Goal: Task Accomplishment & Management: Manage account settings

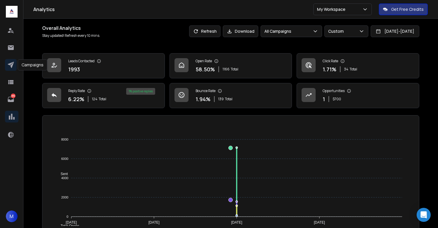
click at [12, 64] on icon at bounding box center [11, 65] width 6 height 6
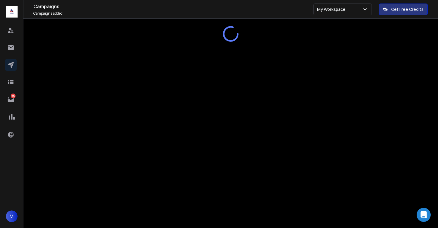
click at [335, 11] on p "My Workspace" at bounding box center [332, 9] width 31 height 6
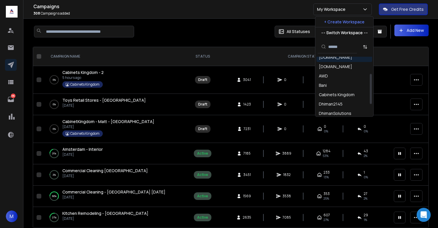
scroll to position [34, 0]
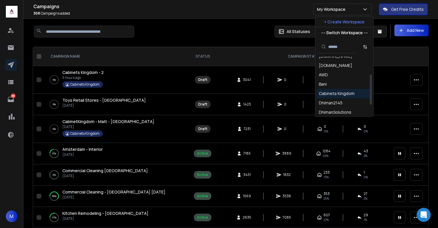
click at [330, 92] on div "Cabinets Kingdom" at bounding box center [337, 94] width 36 height 6
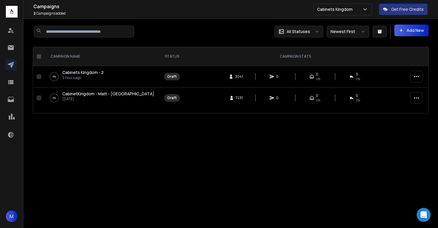
click at [90, 74] on span "Cabinets Kingdom - 2" at bounding box center [82, 73] width 41 height 6
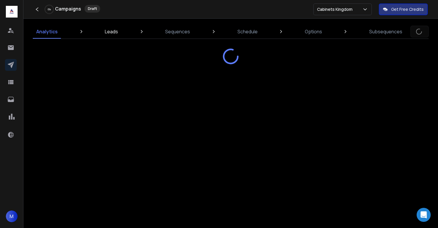
click at [112, 33] on p "Leads" at bounding box center [111, 31] width 13 height 7
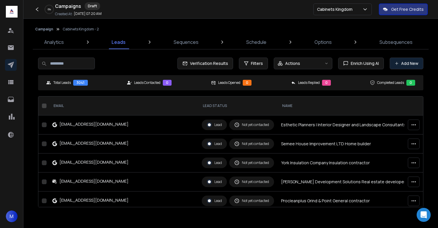
click at [416, 61] on button "Add New" at bounding box center [406, 64] width 34 height 12
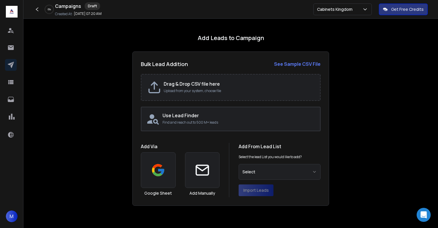
click at [189, 85] on h2 "Drag & Drop CSV file here" at bounding box center [239, 83] width 150 height 7
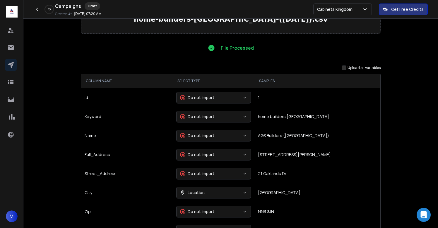
scroll to position [48, 0]
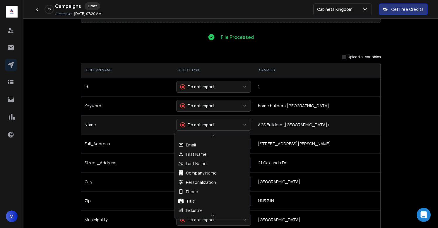
click at [201, 125] on div "Do not import" at bounding box center [197, 125] width 34 height 6
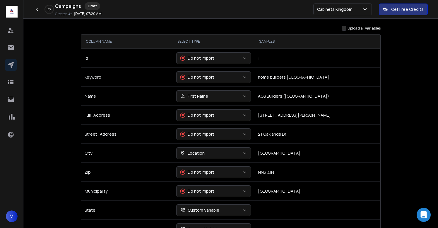
scroll to position [79, 0]
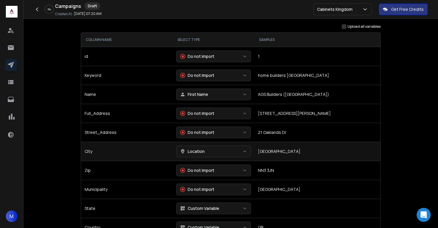
click at [198, 150] on div "Location" at bounding box center [192, 152] width 25 height 6
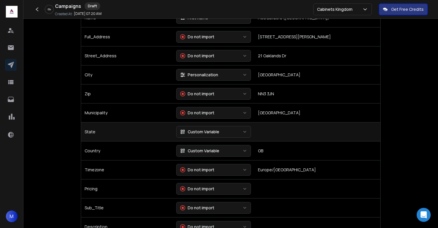
scroll to position [156, 0]
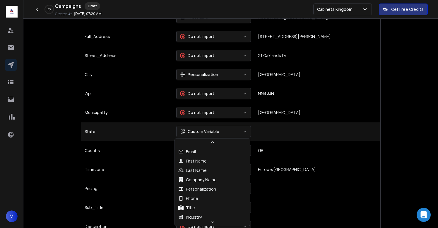
click at [210, 133] on div "Custom Variable" at bounding box center [199, 132] width 39 height 6
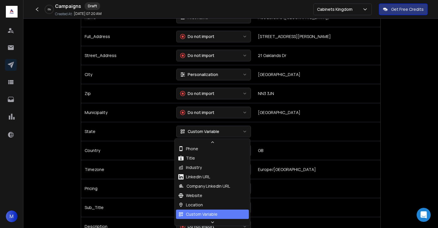
scroll to position [53, 0]
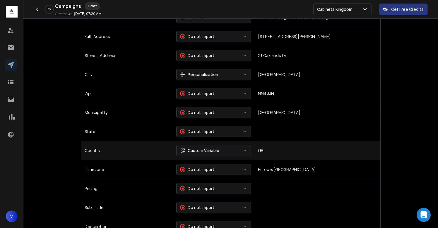
click at [210, 151] on div "Custom Variable" at bounding box center [199, 151] width 39 height 6
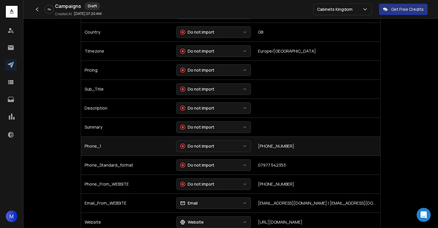
scroll to position [274, 0]
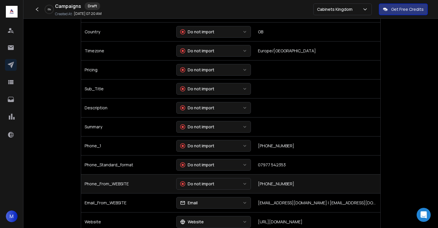
click at [213, 181] on button "Do not import" at bounding box center [213, 184] width 75 height 12
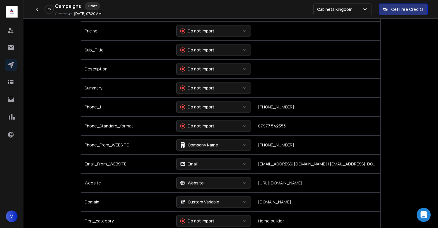
scroll to position [322, 0]
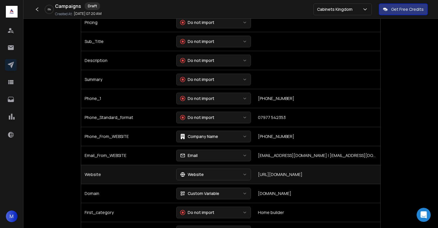
click at [195, 174] on div "Website" at bounding box center [192, 175] width 24 height 6
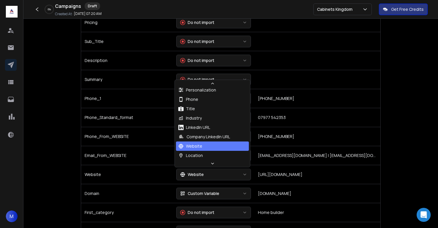
scroll to position [0, 0]
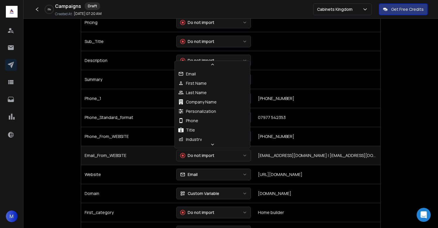
click at [198, 154] on div "Do not import" at bounding box center [197, 156] width 34 height 6
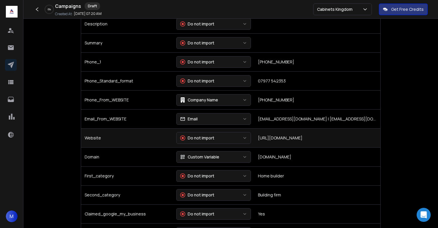
scroll to position [361, 0]
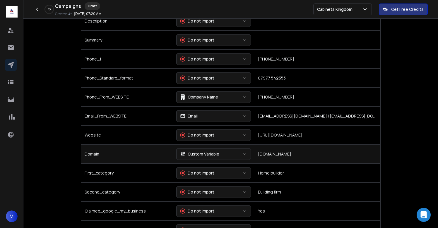
click at [195, 152] on div "Custom Variable" at bounding box center [199, 154] width 39 height 6
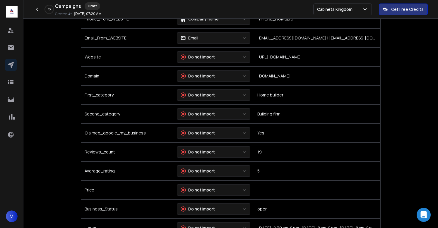
scroll to position [444, 0]
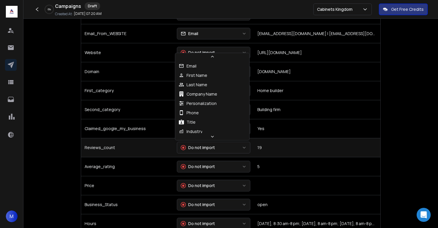
click at [195, 144] on button "Do not import" at bounding box center [213, 148] width 73 height 12
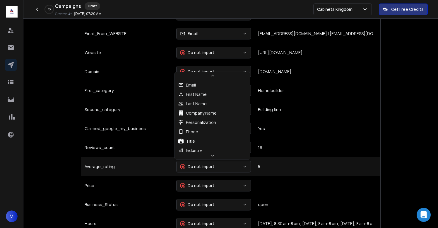
click at [196, 169] on div "Do not import" at bounding box center [197, 167] width 34 height 6
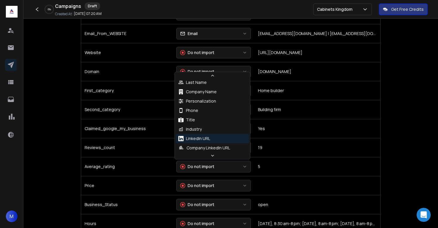
scroll to position [23, 0]
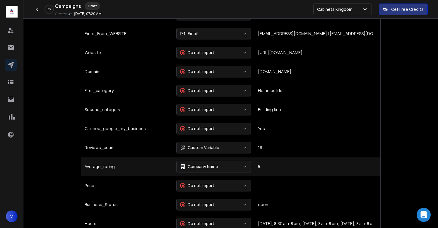
click at [227, 167] on button "Company Name" at bounding box center [213, 167] width 75 height 12
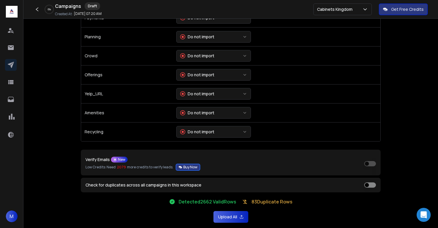
scroll to position [1262, 0]
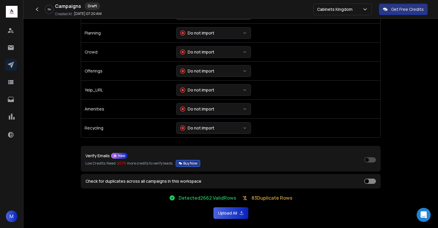
click at [229, 212] on button "Upload All" at bounding box center [230, 213] width 35 height 12
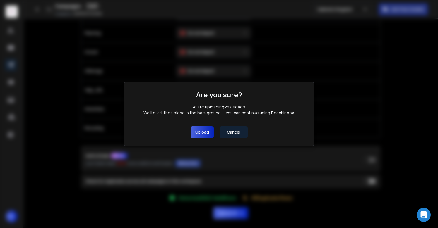
click at [201, 135] on button "Upload" at bounding box center [202, 132] width 23 height 12
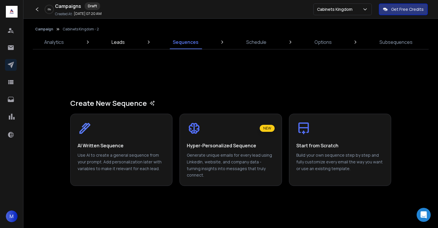
click at [118, 41] on p "Leads" at bounding box center [117, 42] width 13 height 7
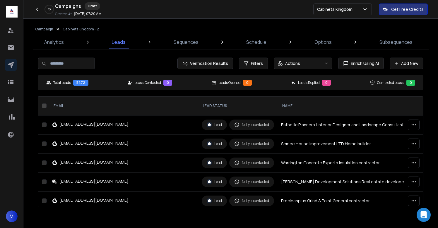
click at [42, 31] on button "Campaign" at bounding box center [44, 29] width 18 height 5
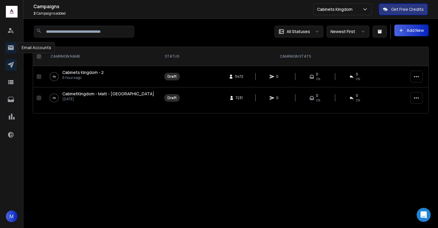
click at [11, 51] on icon at bounding box center [10, 47] width 7 height 7
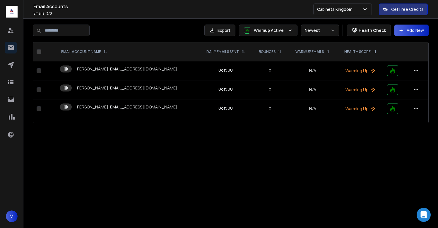
click at [126, 69] on p "[PERSON_NAME][EMAIL_ADDRESS][DOMAIN_NAME]" at bounding box center [126, 69] width 102 height 6
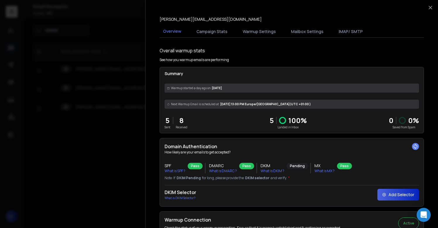
click at [121, 138] on div at bounding box center [219, 114] width 438 height 228
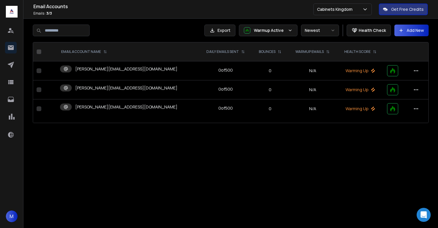
click at [119, 86] on p "[PERSON_NAME][EMAIL_ADDRESS][DOMAIN_NAME]" at bounding box center [126, 88] width 102 height 6
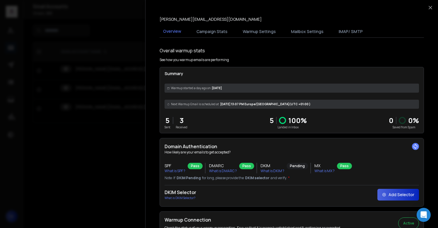
click at [113, 143] on div at bounding box center [219, 114] width 438 height 228
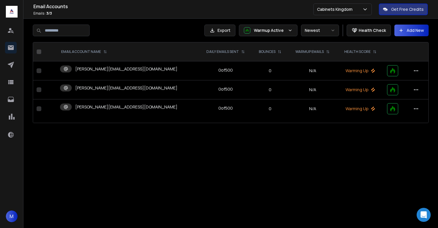
click at [109, 109] on p "[PERSON_NAME][EMAIL_ADDRESS][DOMAIN_NAME]" at bounding box center [126, 107] width 102 height 6
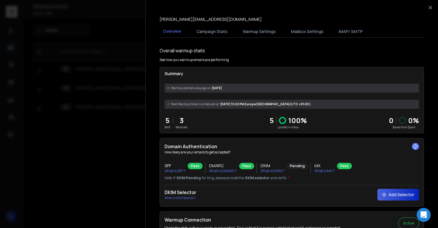
click at [107, 139] on div at bounding box center [219, 114] width 438 height 228
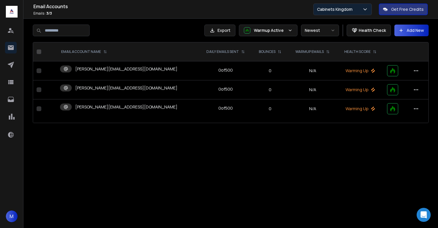
click at [341, 9] on p "Cabinets Kingdom" at bounding box center [336, 9] width 38 height 6
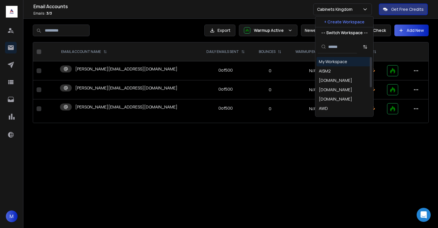
click at [335, 63] on div "My Workspace" at bounding box center [333, 62] width 28 height 6
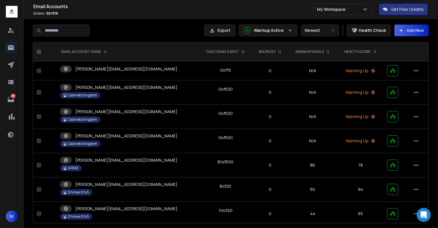
click at [105, 70] on p "alice@aism2.digital" at bounding box center [126, 69] width 102 height 6
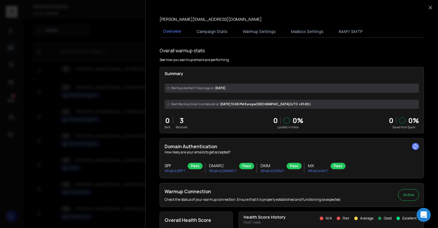
click at [119, 45] on div at bounding box center [219, 114] width 438 height 228
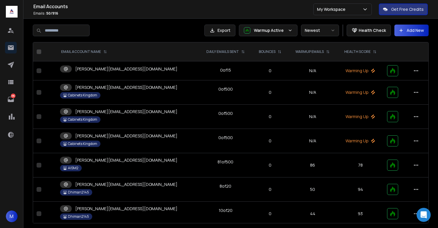
click at [137, 32] on div at bounding box center [117, 31] width 168 height 12
click at [140, 29] on div at bounding box center [117, 31] width 168 height 12
click at [106, 72] on div "alice@aism2.digital" at bounding box center [118, 69] width 117 height 7
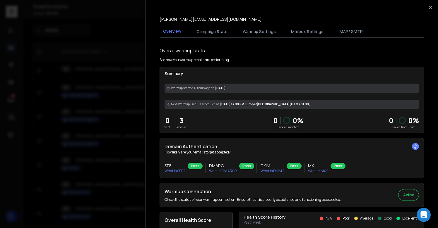
click at [263, 33] on button "Warmup Settings" at bounding box center [259, 31] width 40 height 13
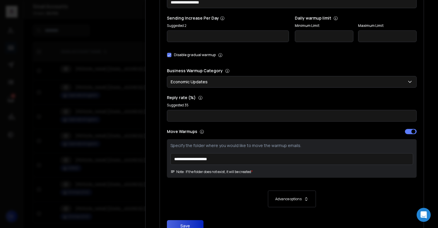
scroll to position [135, 0]
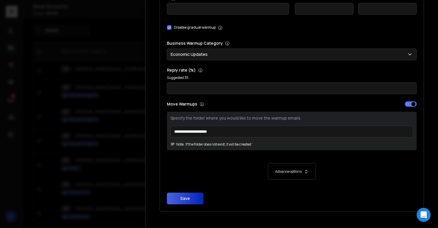
click at [179, 196] on button "Save" at bounding box center [185, 199] width 37 height 12
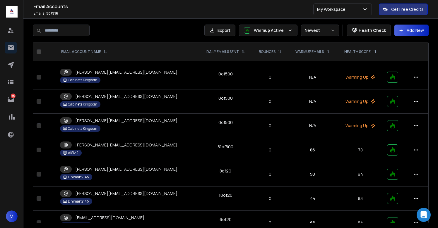
scroll to position [17, 0]
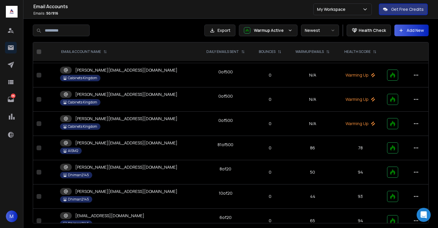
click at [159, 25] on div at bounding box center [117, 31] width 168 height 12
click at [98, 75] on div "Cabinets Kingdom" at bounding box center [80, 78] width 40 height 6
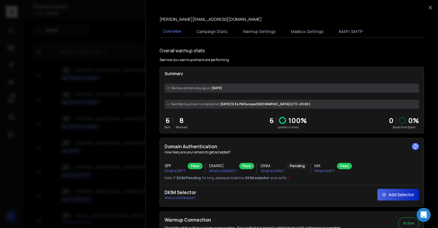
click at [132, 99] on div at bounding box center [219, 114] width 438 height 228
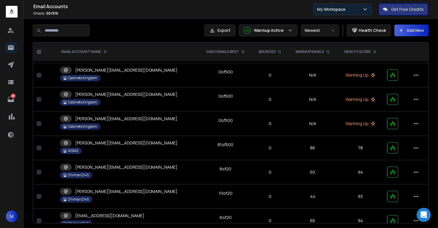
click at [355, 5] on button "My Workspace" at bounding box center [342, 10] width 59 height 12
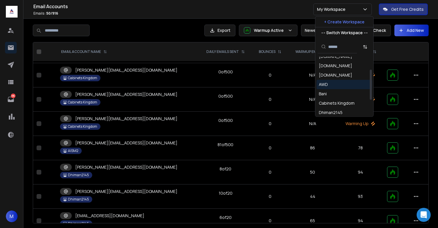
scroll to position [24, 0]
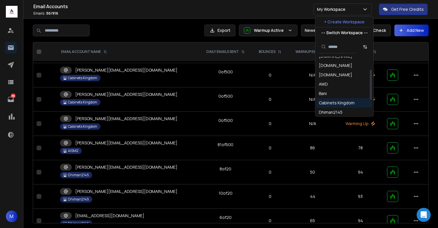
click at [338, 104] on div "Cabinets Kingdom" at bounding box center [337, 103] width 36 height 6
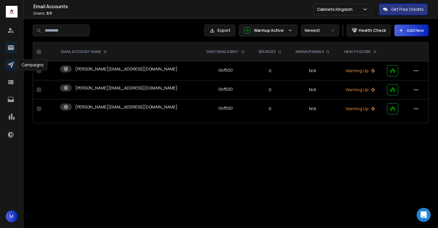
click at [15, 66] on link at bounding box center [11, 65] width 12 height 12
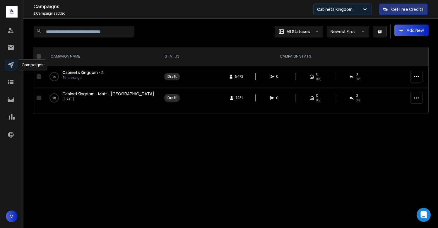
click at [354, 11] on p "Cabinets Kingdom" at bounding box center [336, 9] width 38 height 6
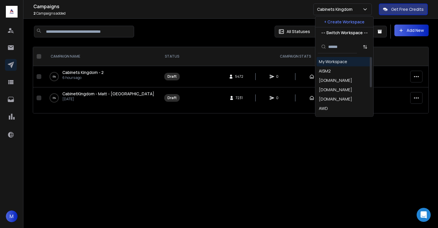
click at [332, 64] on div "My Workspace" at bounding box center [333, 62] width 28 height 6
